Goal: Book appointment/travel/reservation

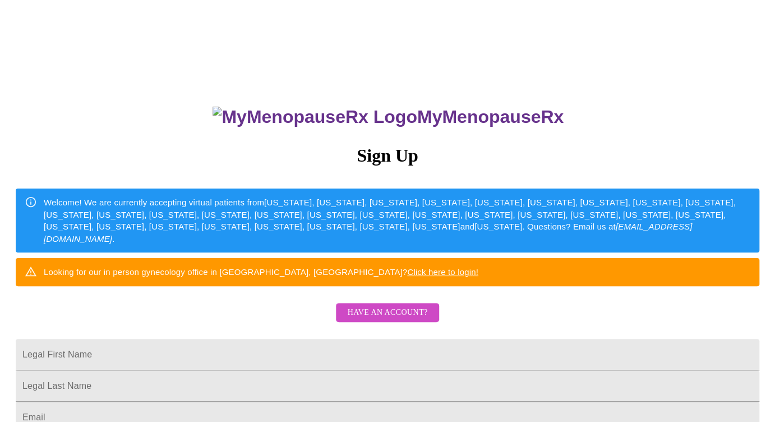
scroll to position [112, 0]
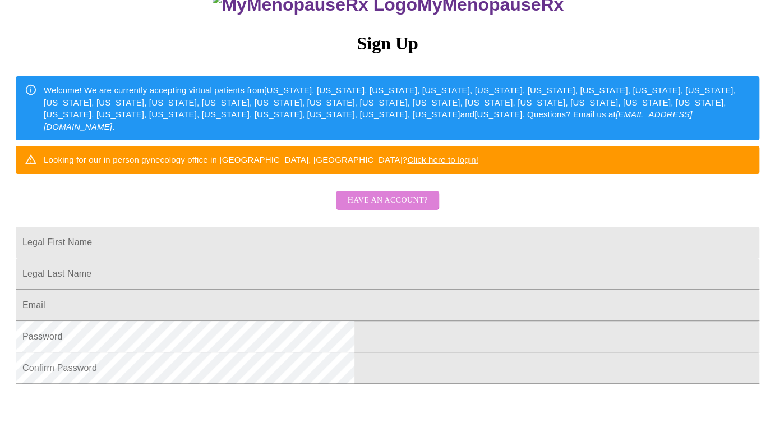
click at [388, 208] on span "Have an account?" at bounding box center [387, 201] width 80 height 14
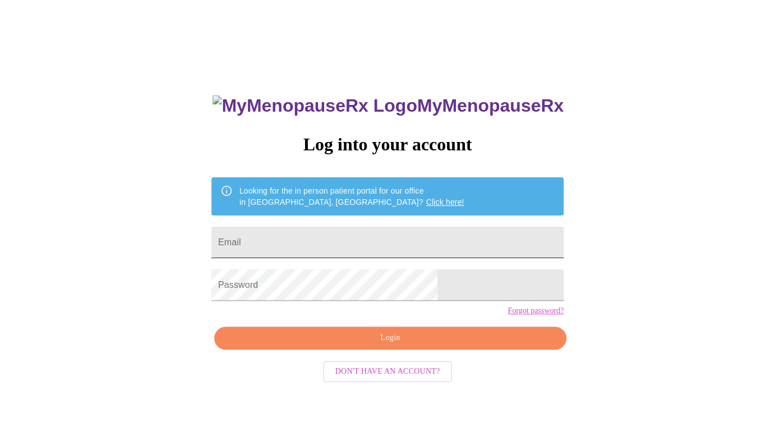
click at [319, 241] on input "Email" at bounding box center [388, 242] width 352 height 31
type input "[EMAIL_ADDRESS][DOMAIN_NAME]"
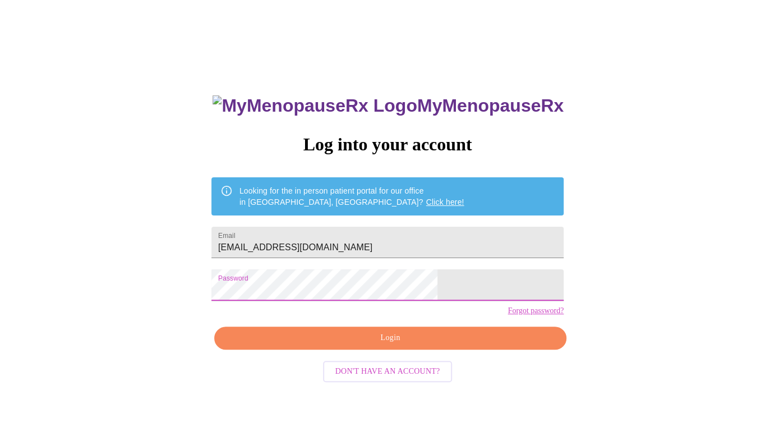
click at [447, 345] on span "Login" at bounding box center [390, 338] width 327 height 14
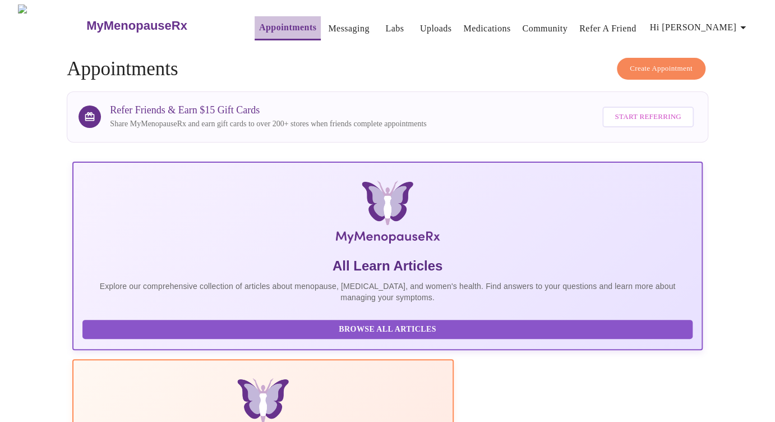
click at [267, 24] on link "Appointments" at bounding box center [287, 28] width 57 height 16
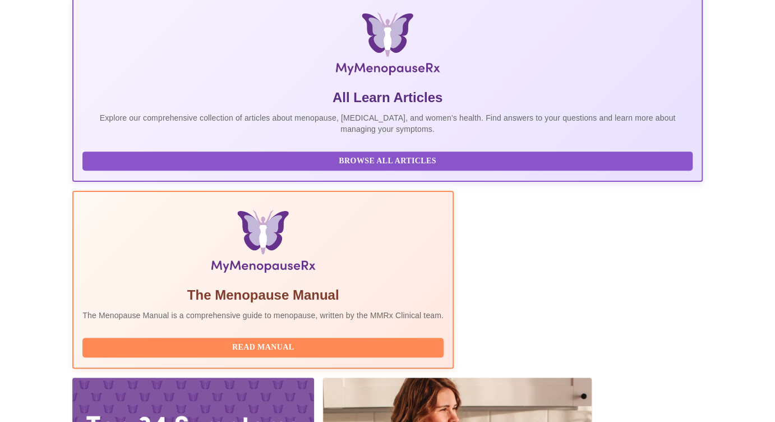
scroll to position [280, 0]
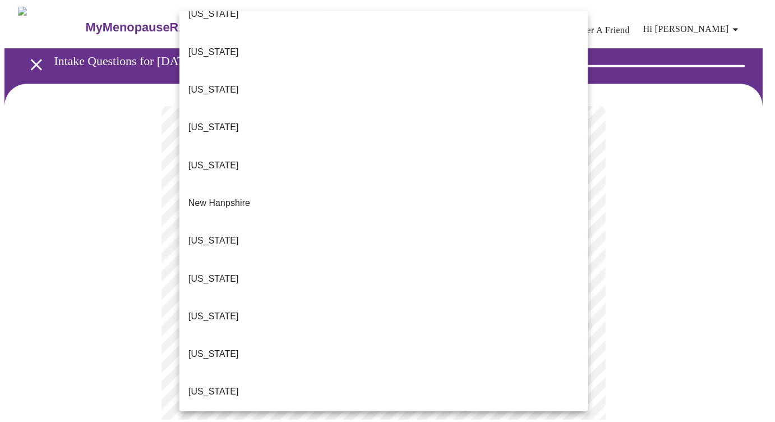
scroll to position [954, 0]
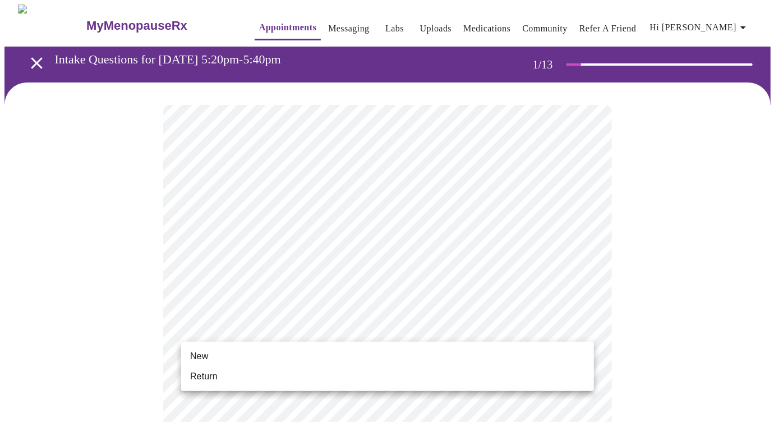
click at [203, 375] on span "Return" at bounding box center [203, 376] width 27 height 13
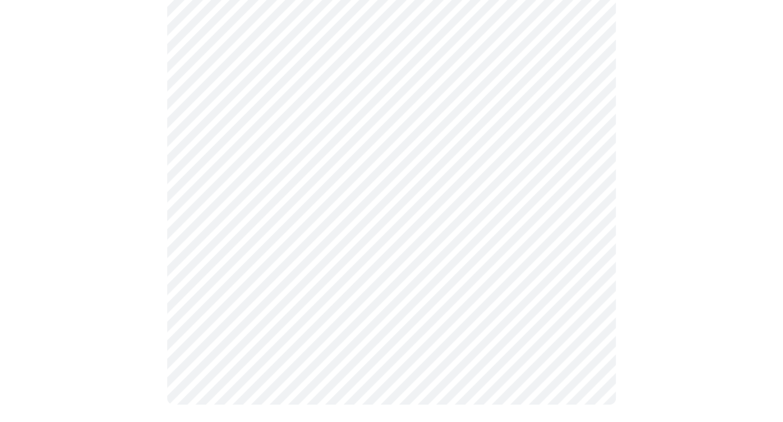
scroll to position [0, 0]
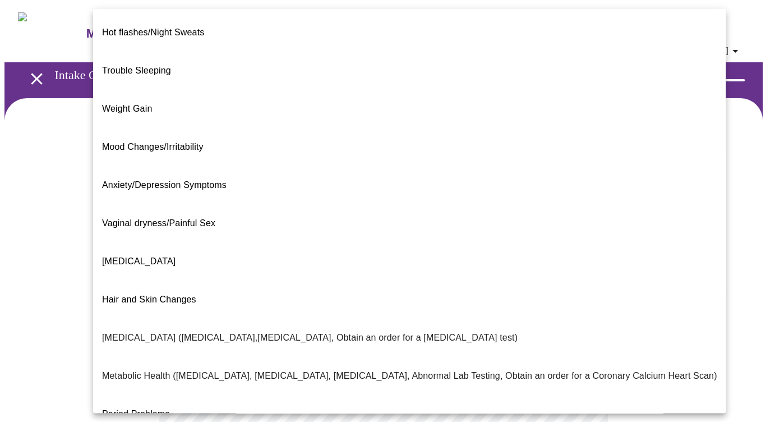
click at [456, 231] on body "MyMenopauseRx Appointments Messaging Labs Uploads Medications Community Refer a…" at bounding box center [387, 349] width 766 height 690
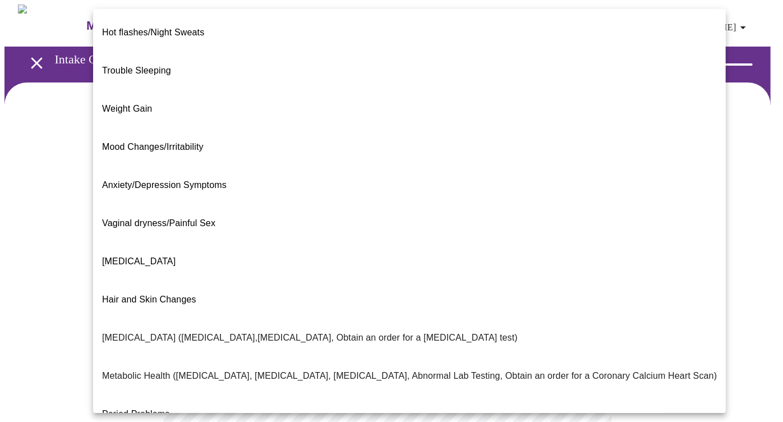
click at [131, 142] on span "Mood Changes/Irritability" at bounding box center [153, 147] width 102 height 10
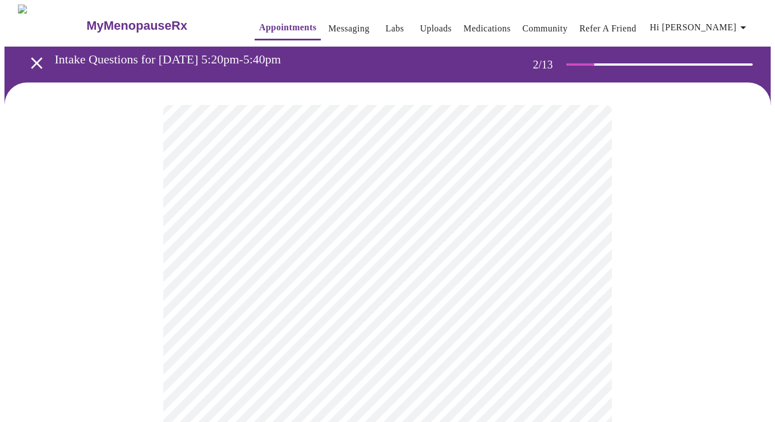
scroll to position [112, 0]
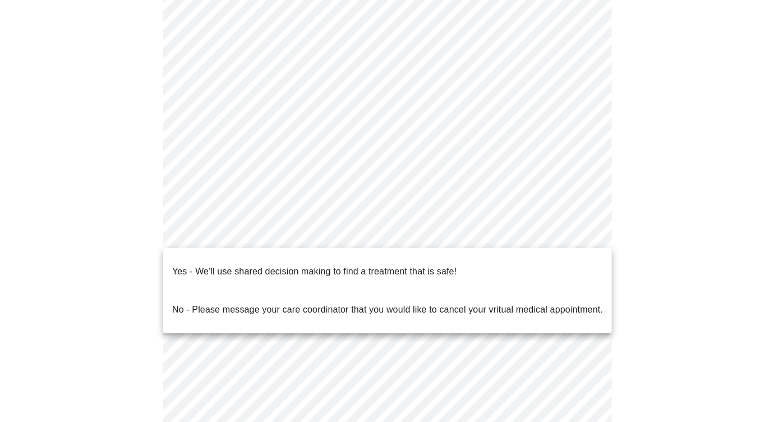
click at [396, 237] on body "MyMenopauseRx Appointments Messaging Labs Uploads Medications Community Refer a…" at bounding box center [391, 226] width 774 height 668
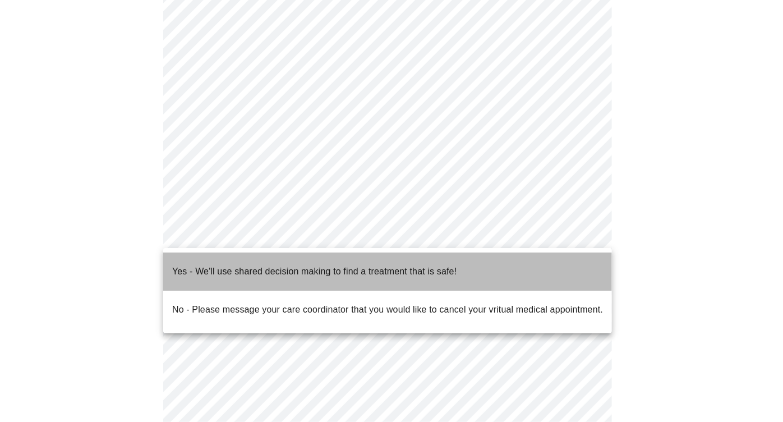
click at [237, 265] on p "Yes - We'll use shared decision making to find a treatment that is safe!" at bounding box center [314, 271] width 284 height 13
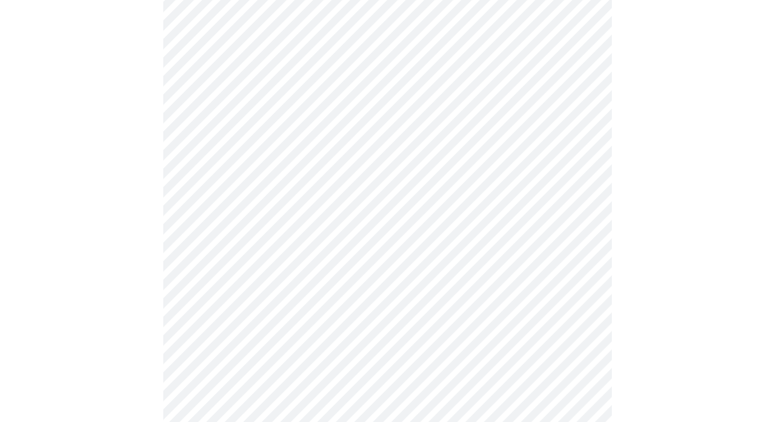
scroll to position [0, 0]
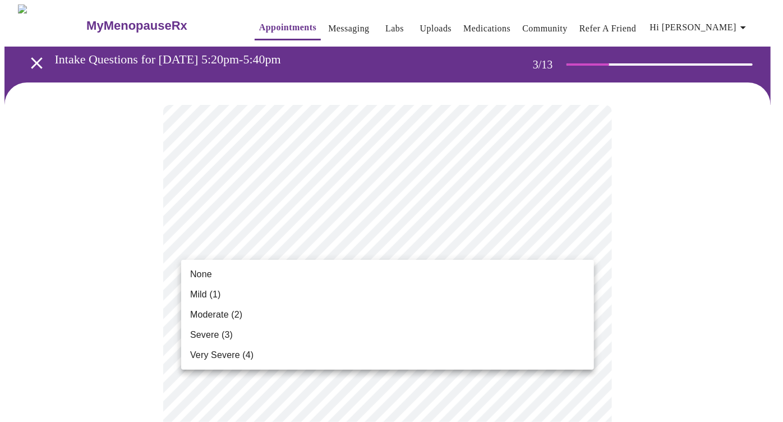
click at [208, 294] on span "Mild (1)" at bounding box center [205, 294] width 31 height 13
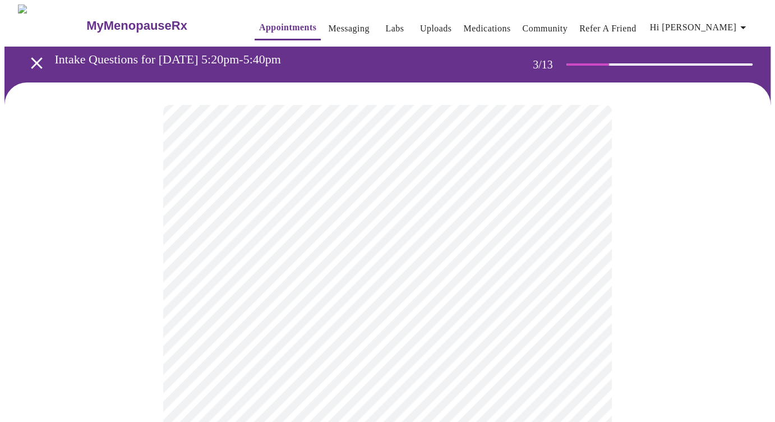
scroll to position [56, 0]
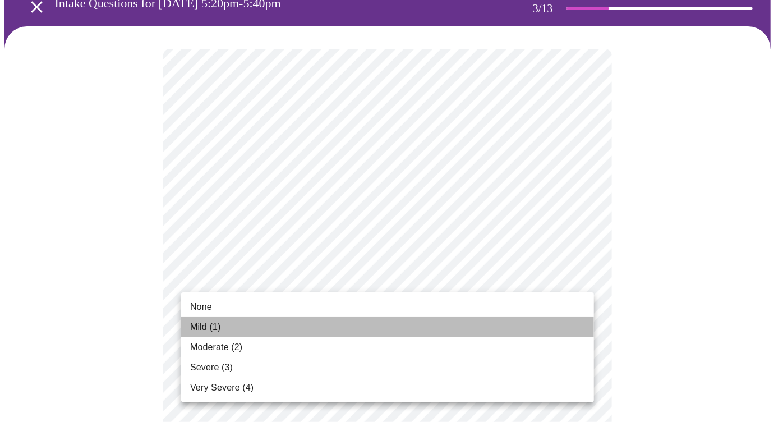
click at [209, 325] on span "Mild (1)" at bounding box center [205, 326] width 31 height 13
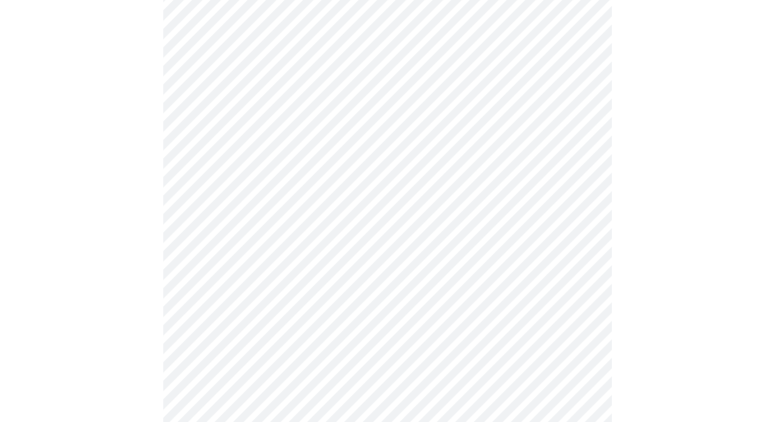
scroll to position [280, 0]
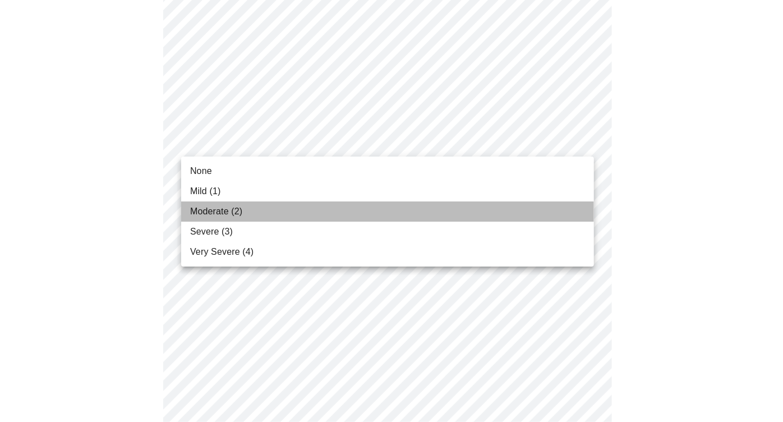
click at [204, 209] on span "Moderate (2)" at bounding box center [216, 211] width 52 height 13
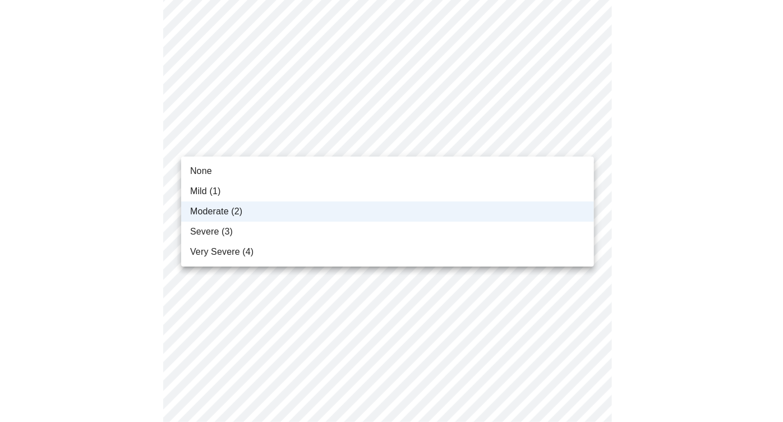
click at [194, 192] on span "Mild (1)" at bounding box center [205, 191] width 31 height 13
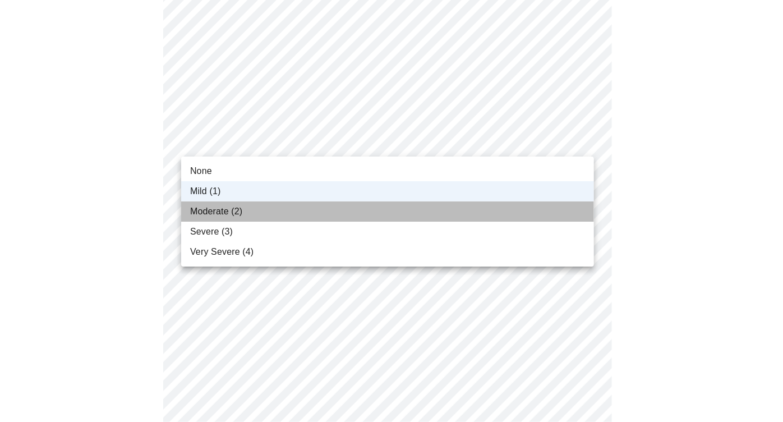
click at [213, 208] on span "Moderate (2)" at bounding box center [216, 211] width 52 height 13
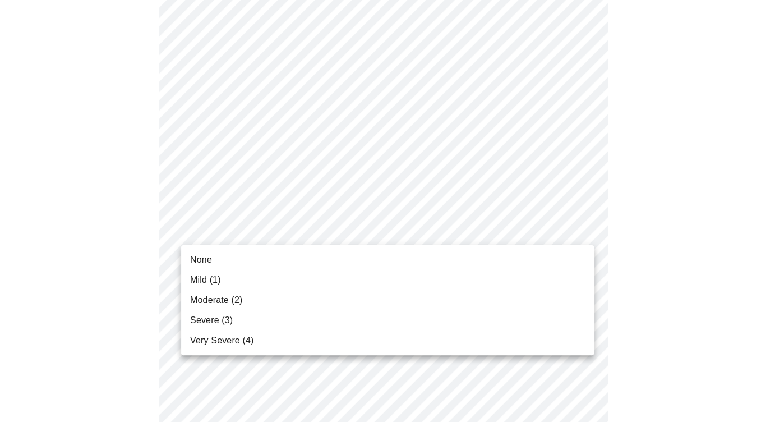
click at [206, 297] on span "Moderate (2)" at bounding box center [216, 299] width 52 height 13
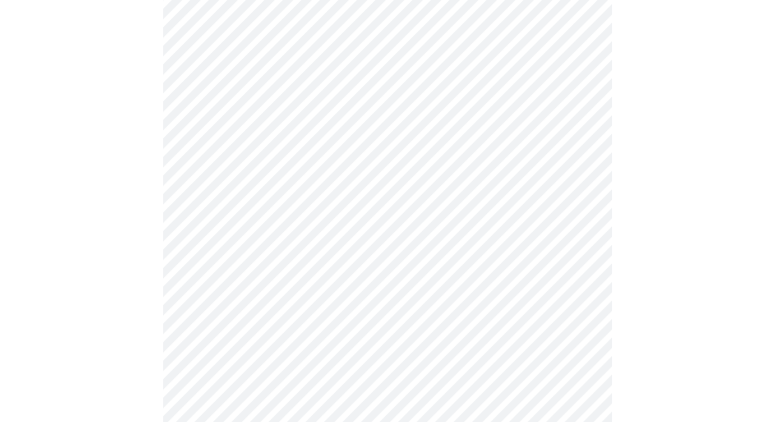
scroll to position [449, 0]
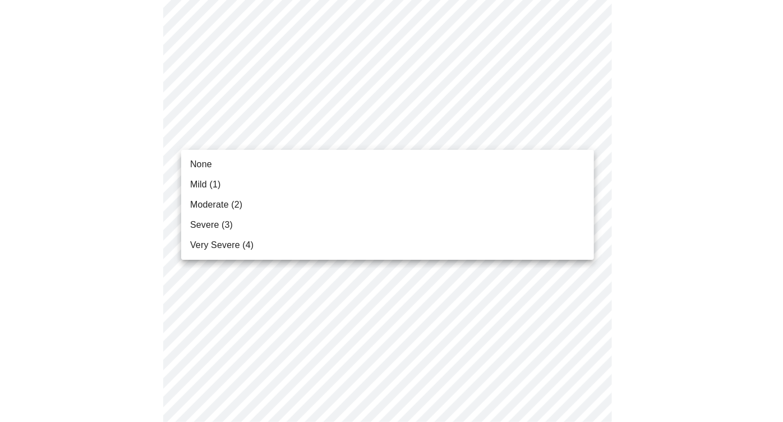
click at [400, 128] on body "MyMenopauseRx Appointments Messaging Labs Uploads Medications Community Refer a…" at bounding box center [391, 270] width 774 height 1429
click at [230, 201] on span "Moderate (2)" at bounding box center [216, 204] width 52 height 13
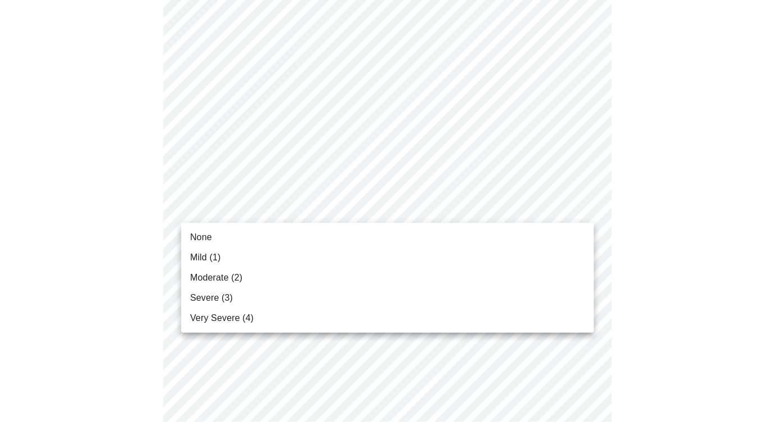
click at [276, 209] on body "MyMenopauseRx Appointments Messaging Labs Uploads Medications Community Refer a…" at bounding box center [391, 262] width 774 height 1413
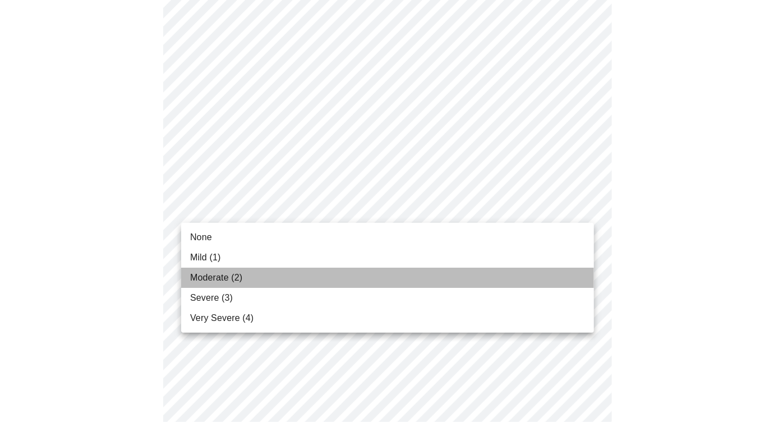
click at [207, 275] on span "Moderate (2)" at bounding box center [216, 277] width 52 height 13
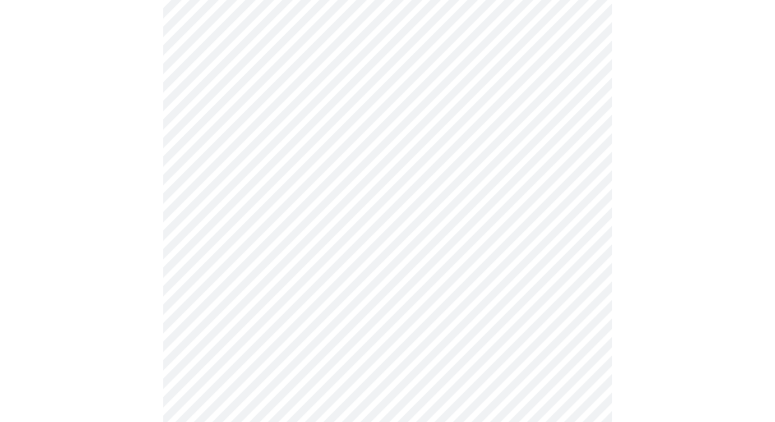
scroll to position [617, 0]
click at [369, 123] on body "MyMenopauseRx Appointments Messaging Labs Uploads Medications Community Refer a…" at bounding box center [391, 86] width 774 height 1398
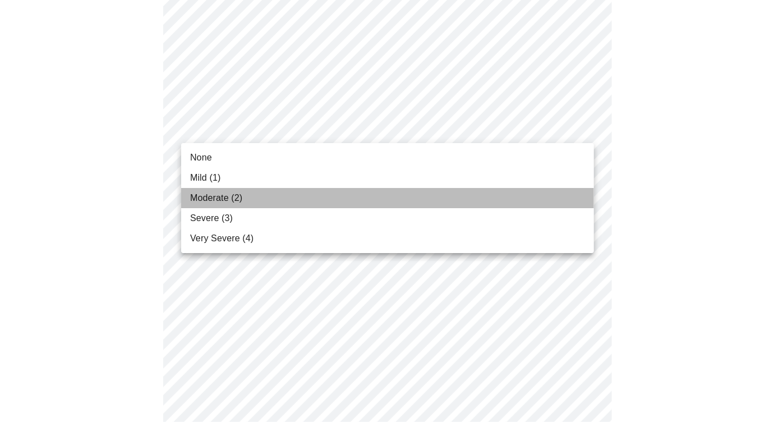
click at [227, 190] on li "Moderate (2)" at bounding box center [387, 198] width 413 height 20
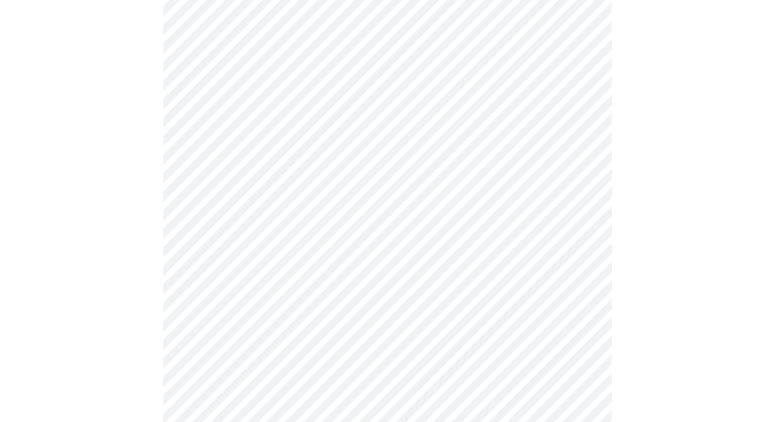
scroll to position [673, 0]
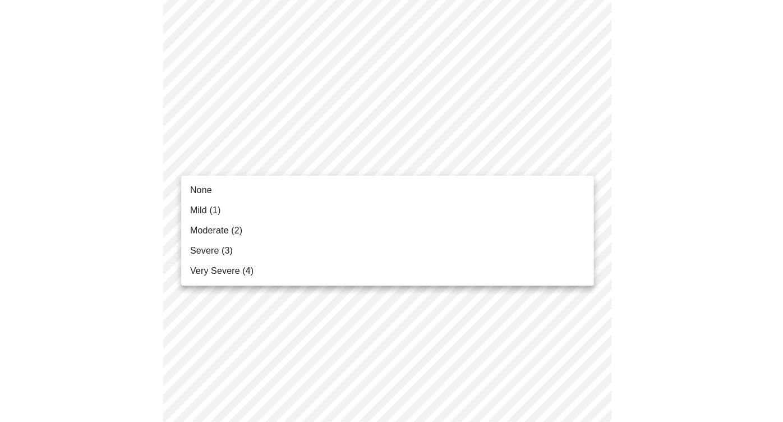
click at [307, 160] on body "MyMenopauseRx Appointments Messaging Labs Uploads Medications Community Refer a…" at bounding box center [391, 22] width 774 height 1382
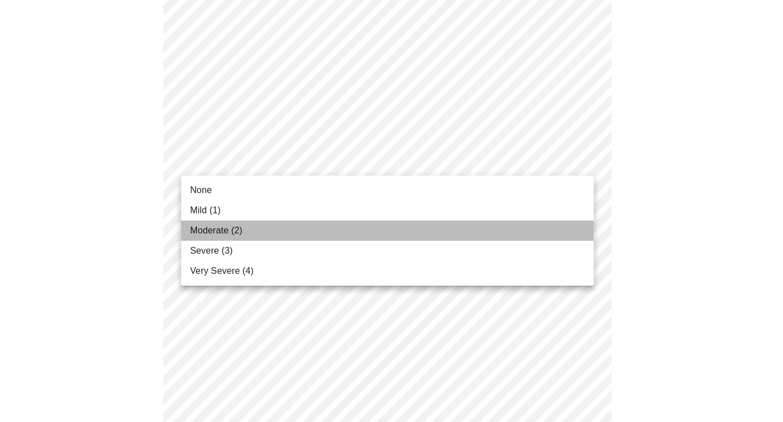
click at [207, 226] on span "Moderate (2)" at bounding box center [216, 230] width 52 height 13
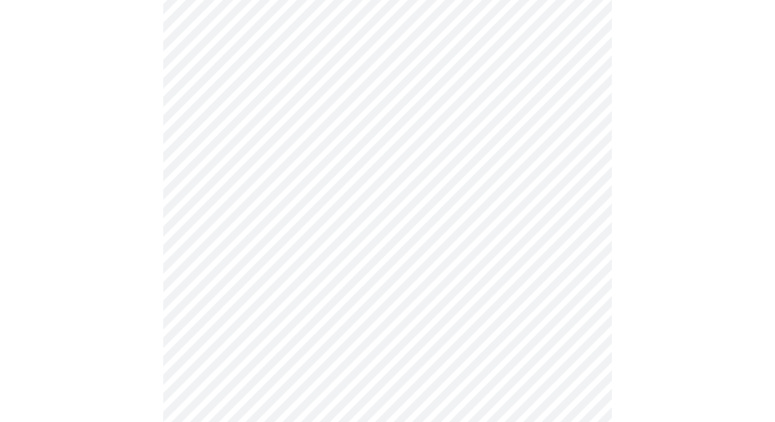
scroll to position [786, 0]
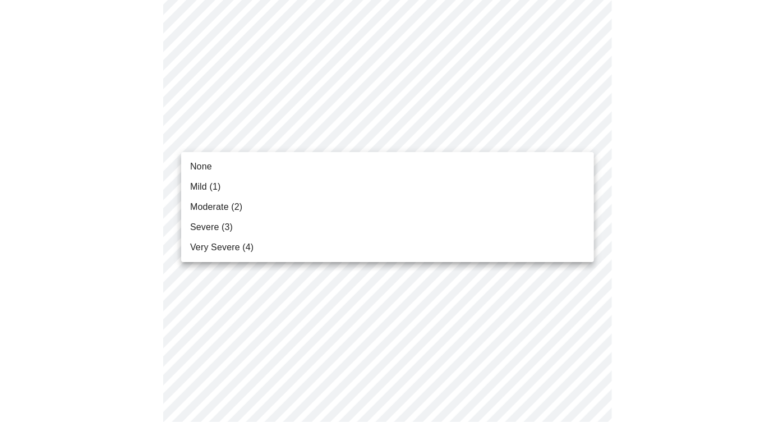
click at [224, 188] on li "Mild (1)" at bounding box center [387, 187] width 413 height 20
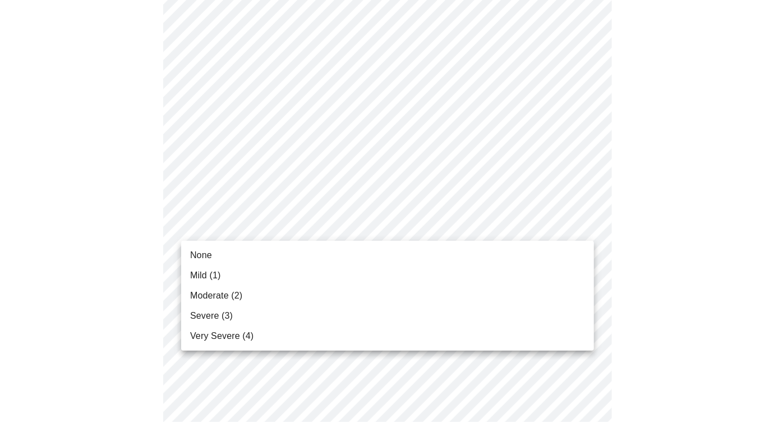
click at [200, 275] on span "Mild (1)" at bounding box center [205, 275] width 31 height 13
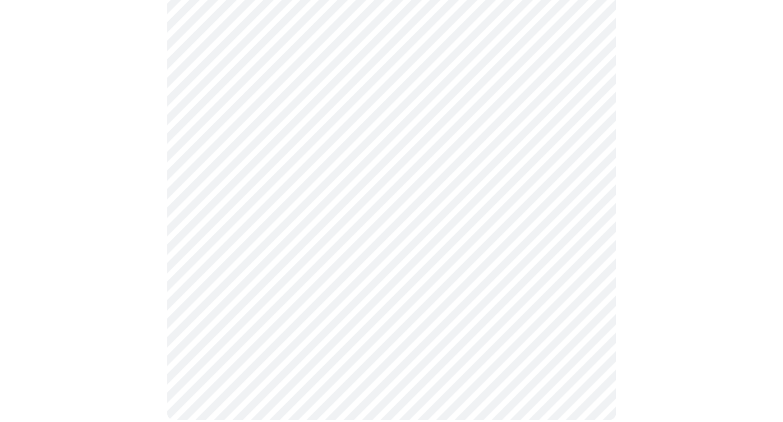
scroll to position [913, 0]
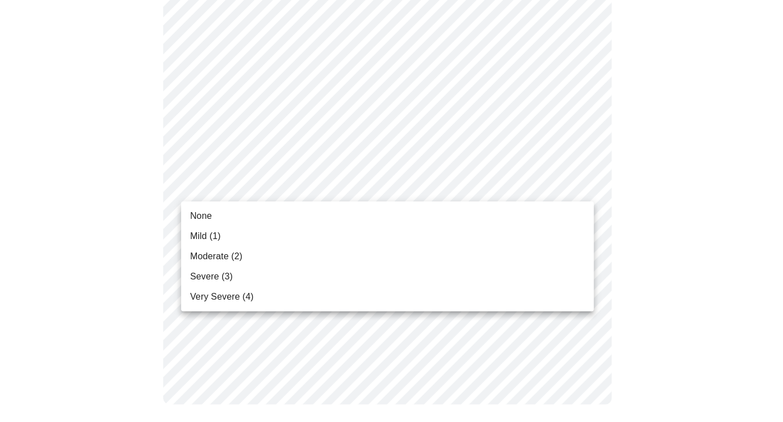
click at [232, 278] on li "Severe (3)" at bounding box center [387, 277] width 413 height 20
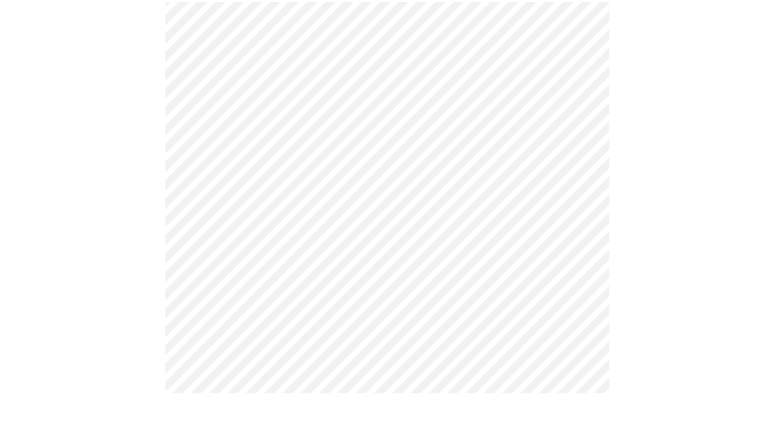
scroll to position [897, 0]
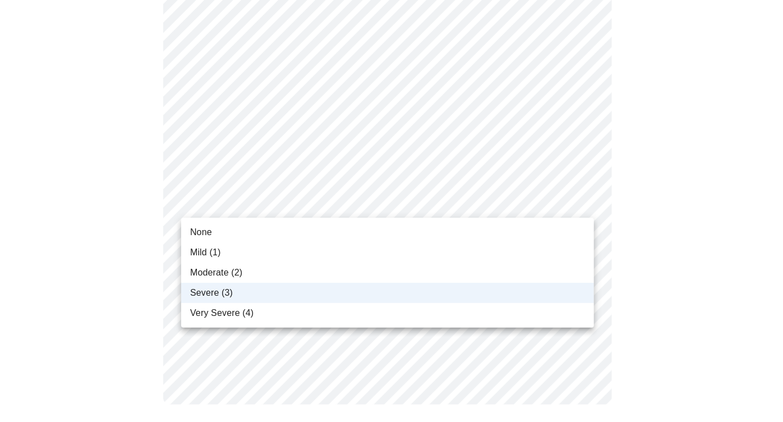
click at [203, 272] on span "Moderate (2)" at bounding box center [216, 272] width 52 height 13
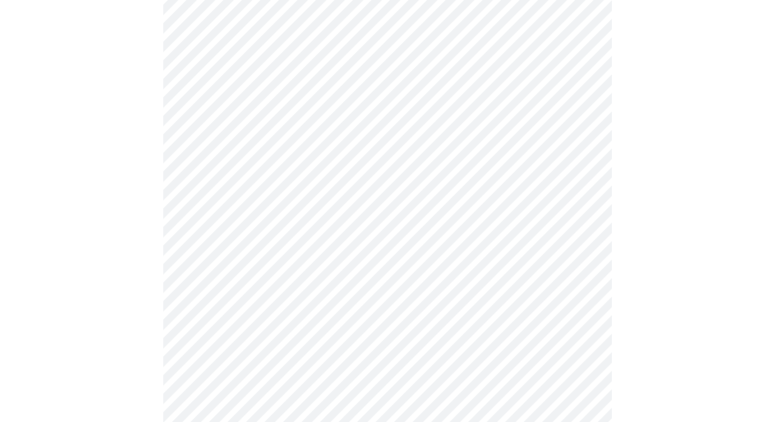
scroll to position [842, 0]
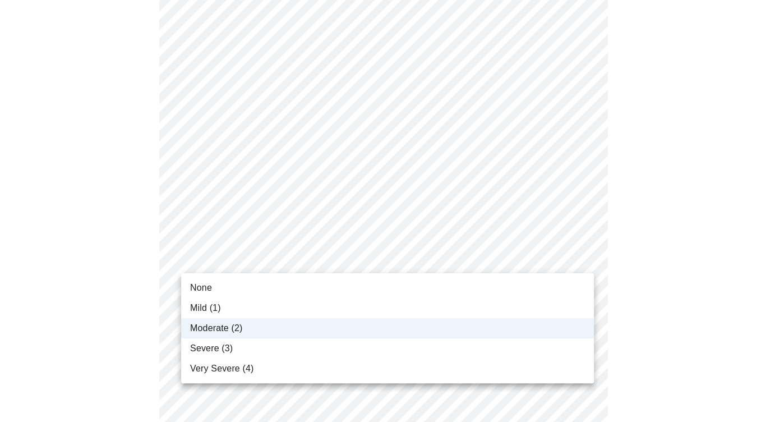
click at [213, 178] on div at bounding box center [391, 211] width 783 height 422
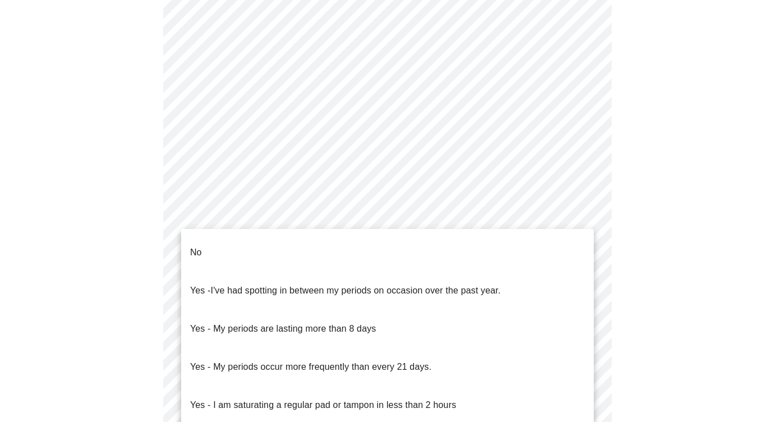
click at [246, 250] on body "MyMenopauseRx Appointments Messaging Labs Uploads Medications Community Refer a…" at bounding box center [391, 142] width 774 height 1061
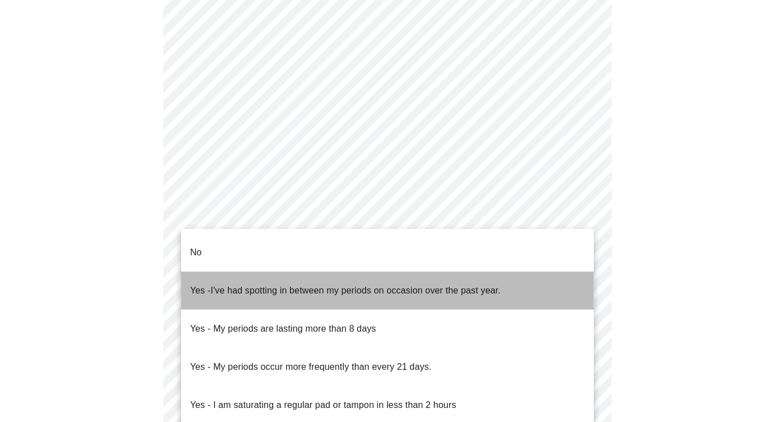
click at [430, 286] on span "I've had spotting in between my periods on occasion over the past year." at bounding box center [356, 291] width 290 height 10
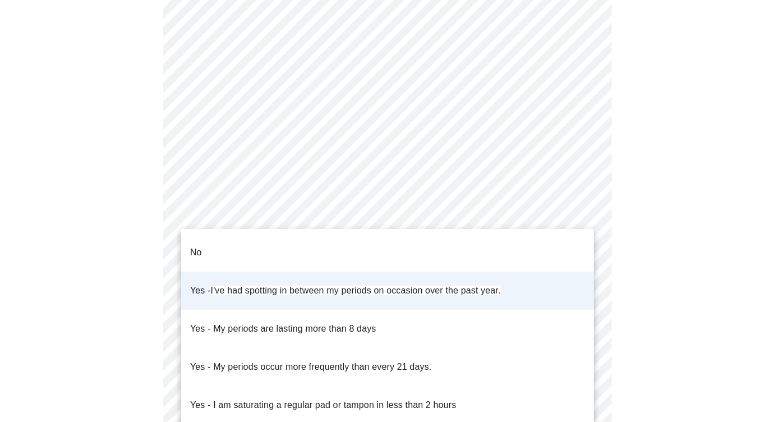
click at [330, 252] on body "MyMenopauseRx Appointments Messaging Labs Uploads Medications Community Refer a…" at bounding box center [391, 139] width 774 height 1055
click at [392, 286] on span "I've had spotting in between my periods on occasion over the past year." at bounding box center [356, 291] width 290 height 10
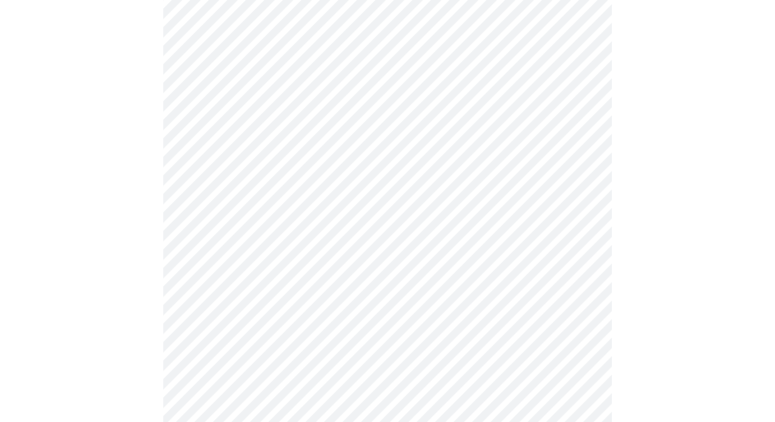
scroll to position [505, 0]
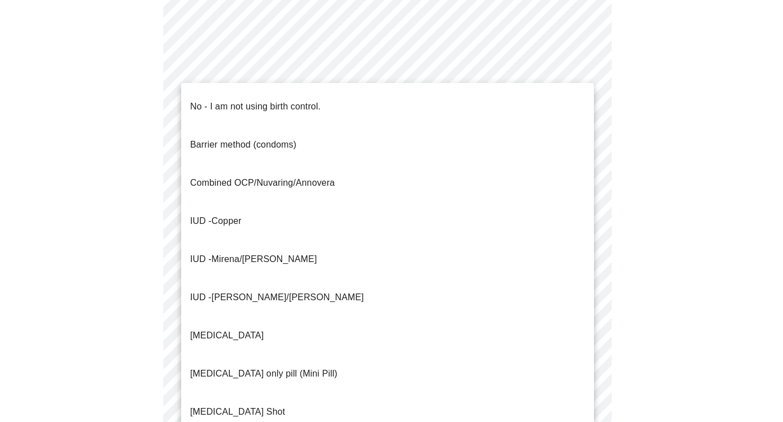
click at [417, 218] on body "MyMenopauseRx Appointments Messaging Labs Uploads Medications Community Refer a…" at bounding box center [391, 26] width 774 height 1055
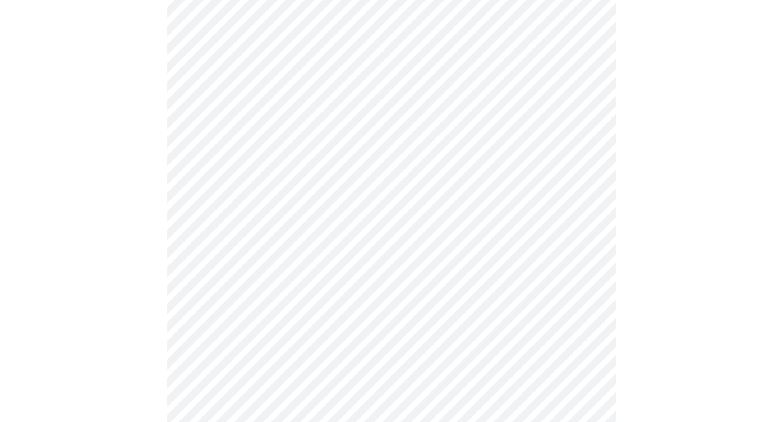
scroll to position [617, 0]
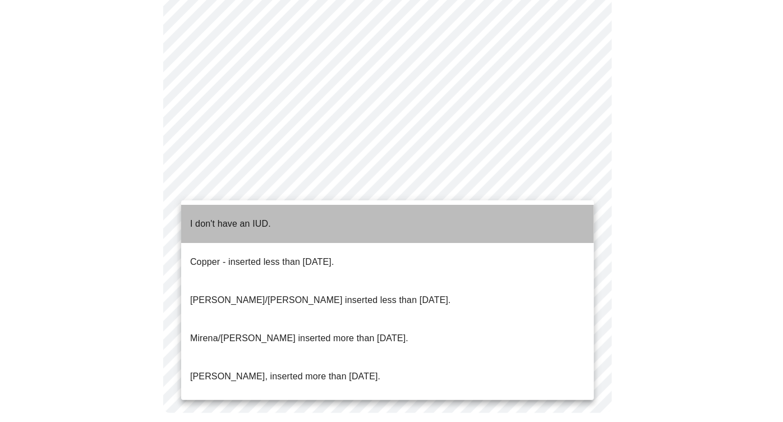
click at [239, 218] on p "I don't have an IUD." at bounding box center [230, 223] width 81 height 13
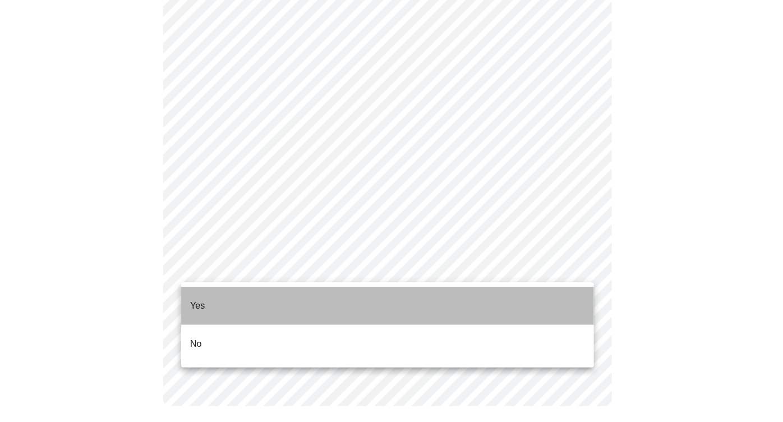
click at [211, 300] on li "Yes" at bounding box center [387, 306] width 413 height 38
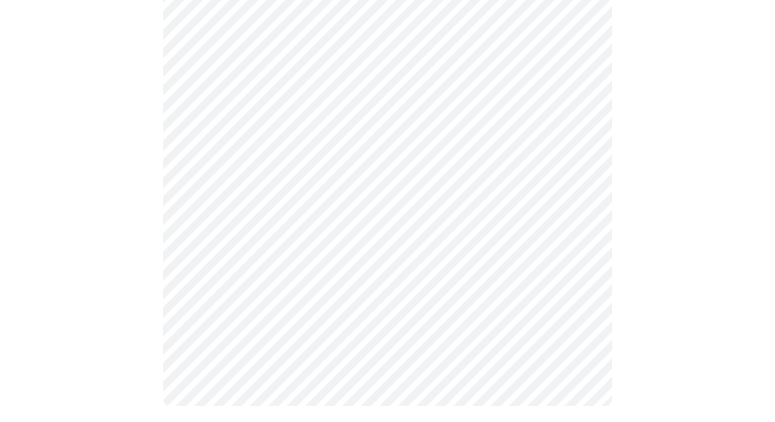
scroll to position [145, 0]
click at [151, 293] on div at bounding box center [387, 182] width 766 height 490
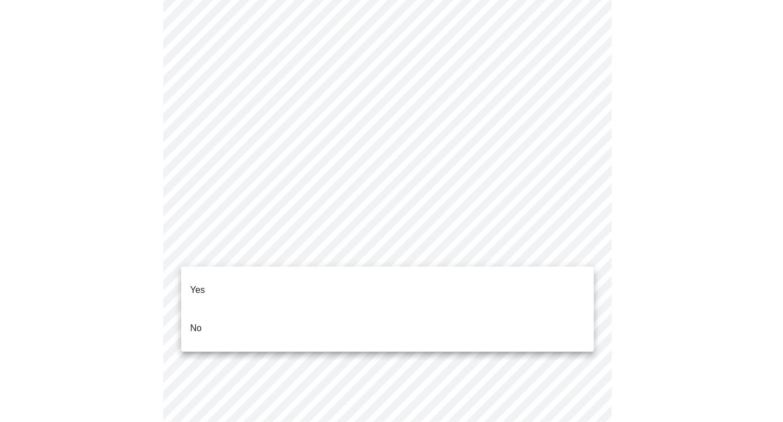
click at [213, 310] on li "No" at bounding box center [387, 328] width 413 height 38
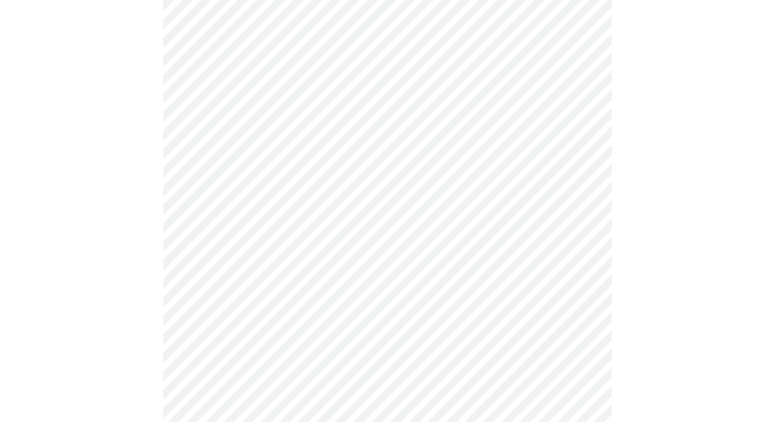
scroll to position [3086, 0]
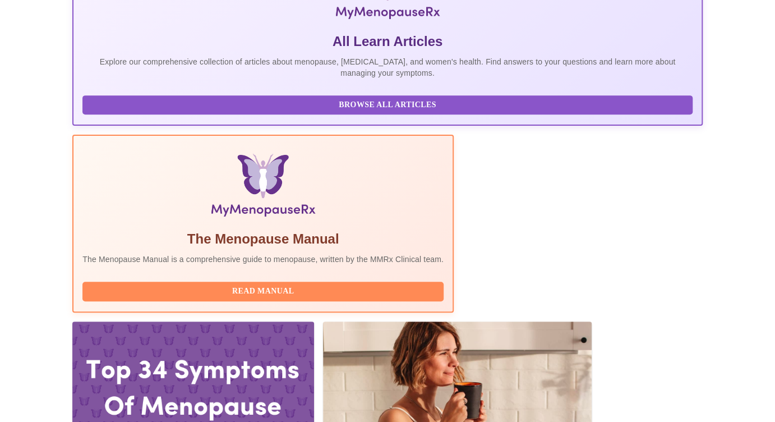
scroll to position [280, 0]
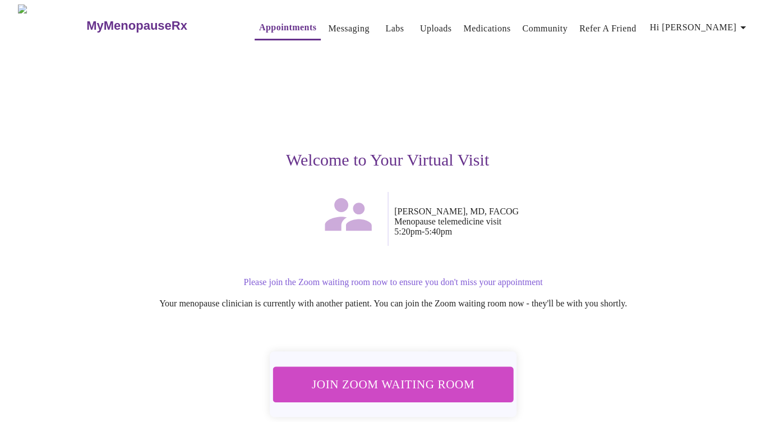
click at [346, 381] on span "Join Zoom Waiting Room" at bounding box center [393, 384] width 211 height 21
click at [328, 25] on link "Messaging" at bounding box center [348, 29] width 41 height 16
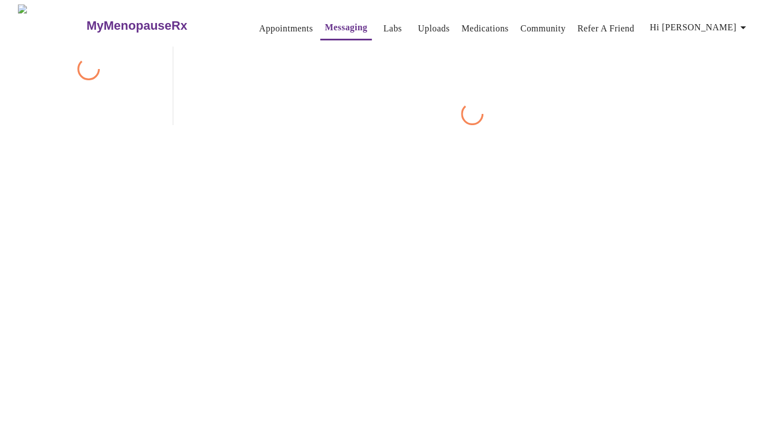
scroll to position [42, 0]
